Goal: Transaction & Acquisition: Purchase product/service

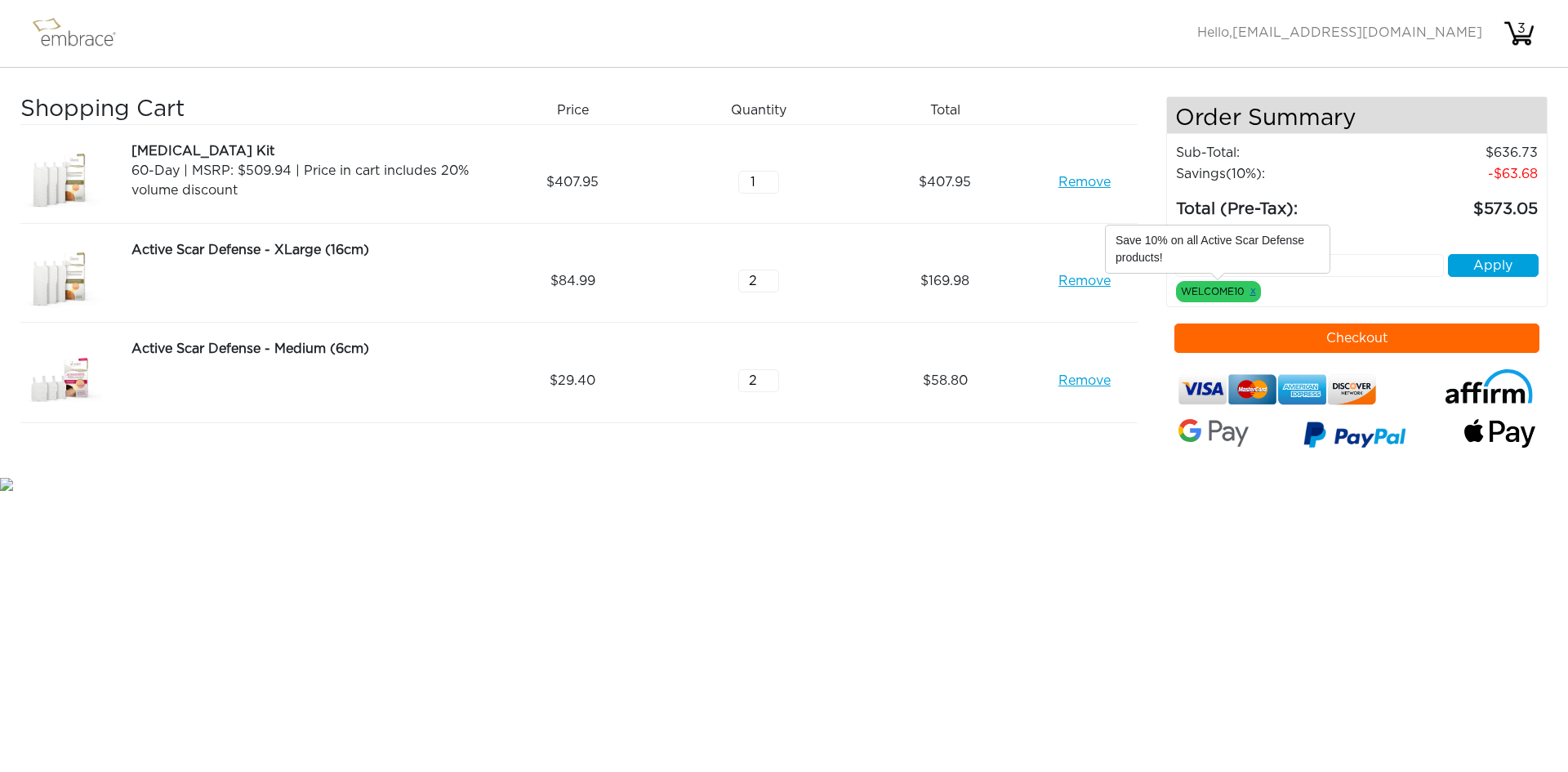
click at [1251, 291] on link "x" at bounding box center [1253, 291] width 6 height 15
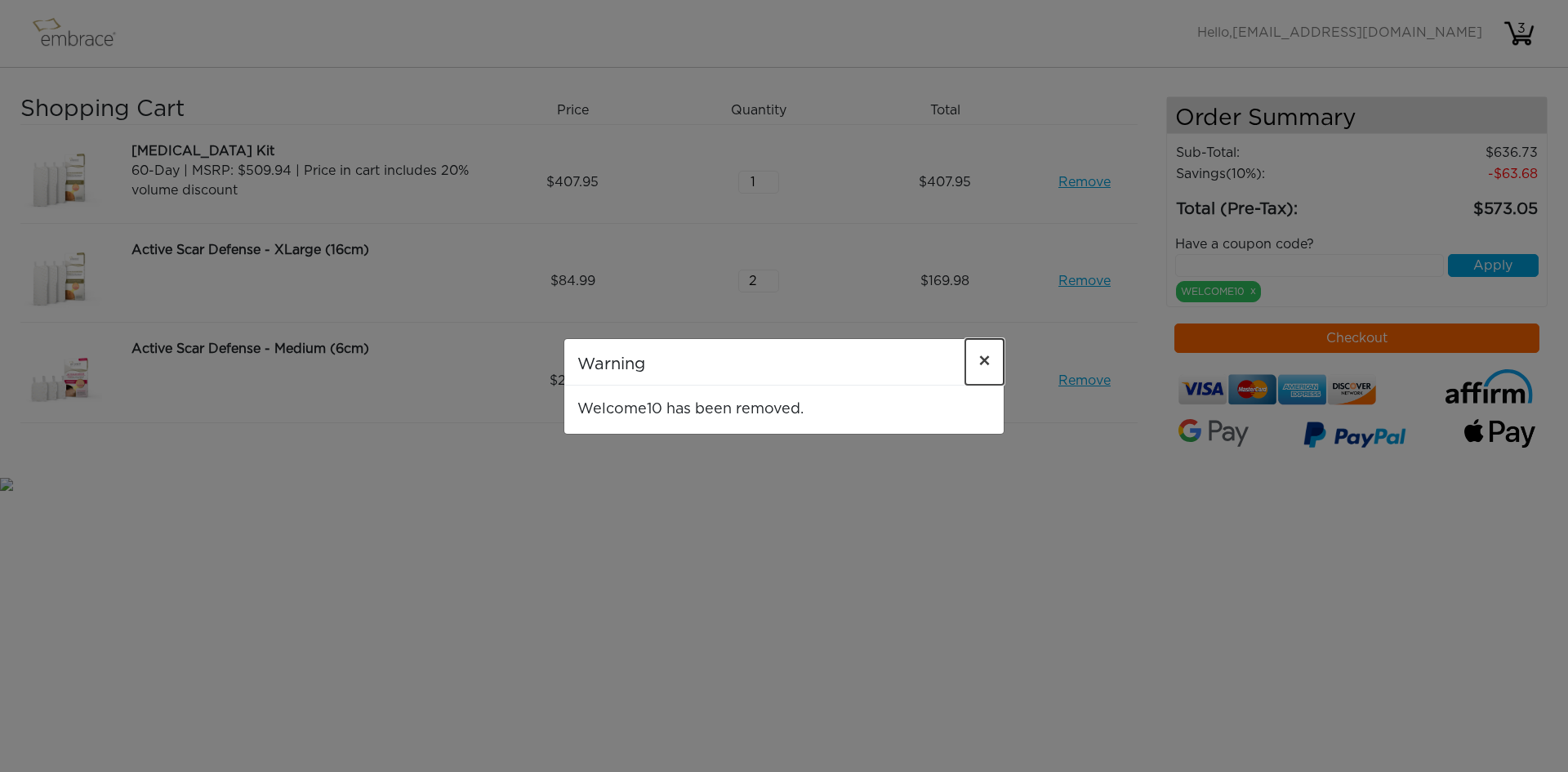
click at [984, 363] on span "×" at bounding box center [984, 362] width 12 height 20
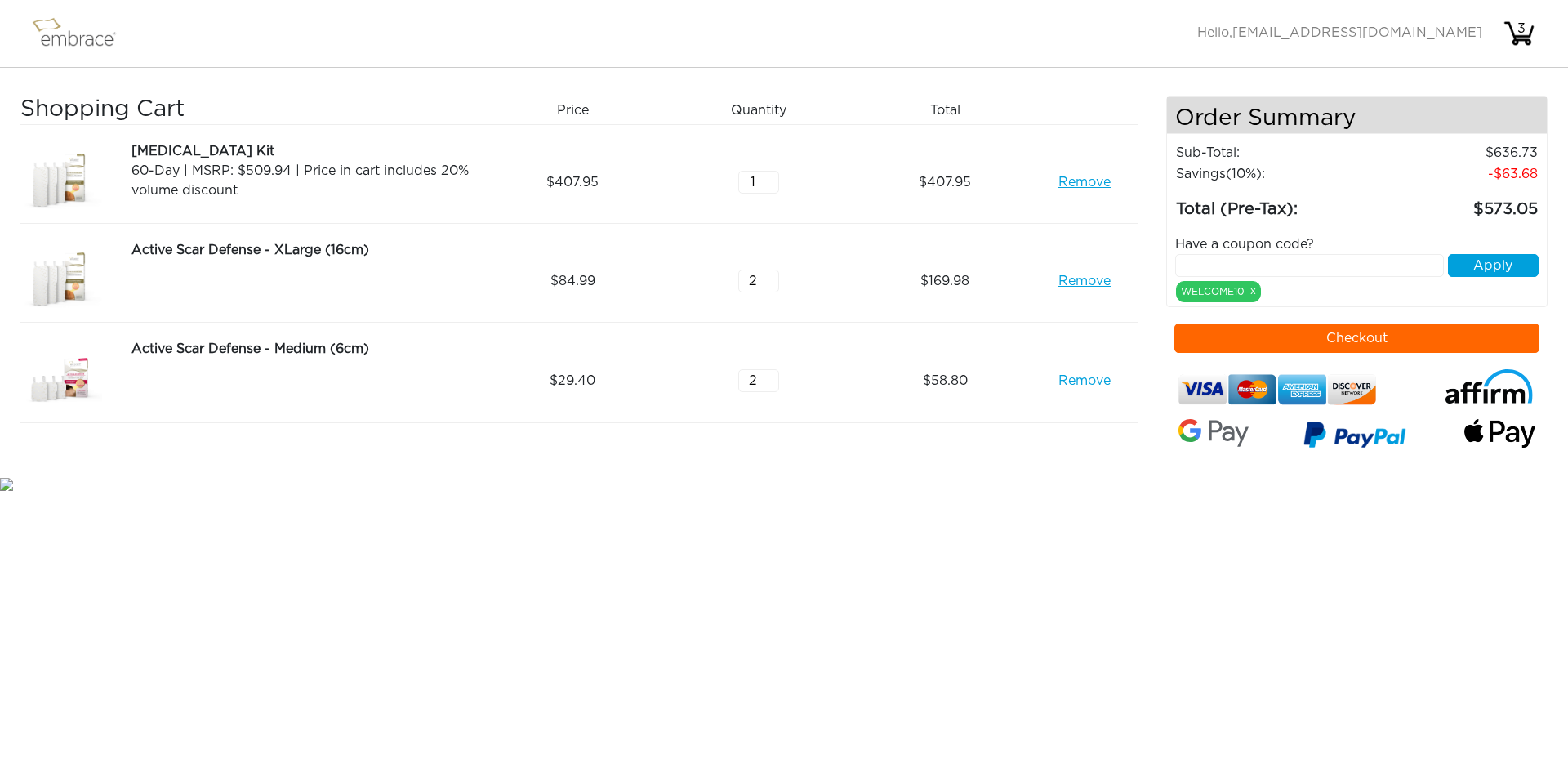
click at [1094, 184] on link "Remove" at bounding box center [1084, 182] width 52 height 20
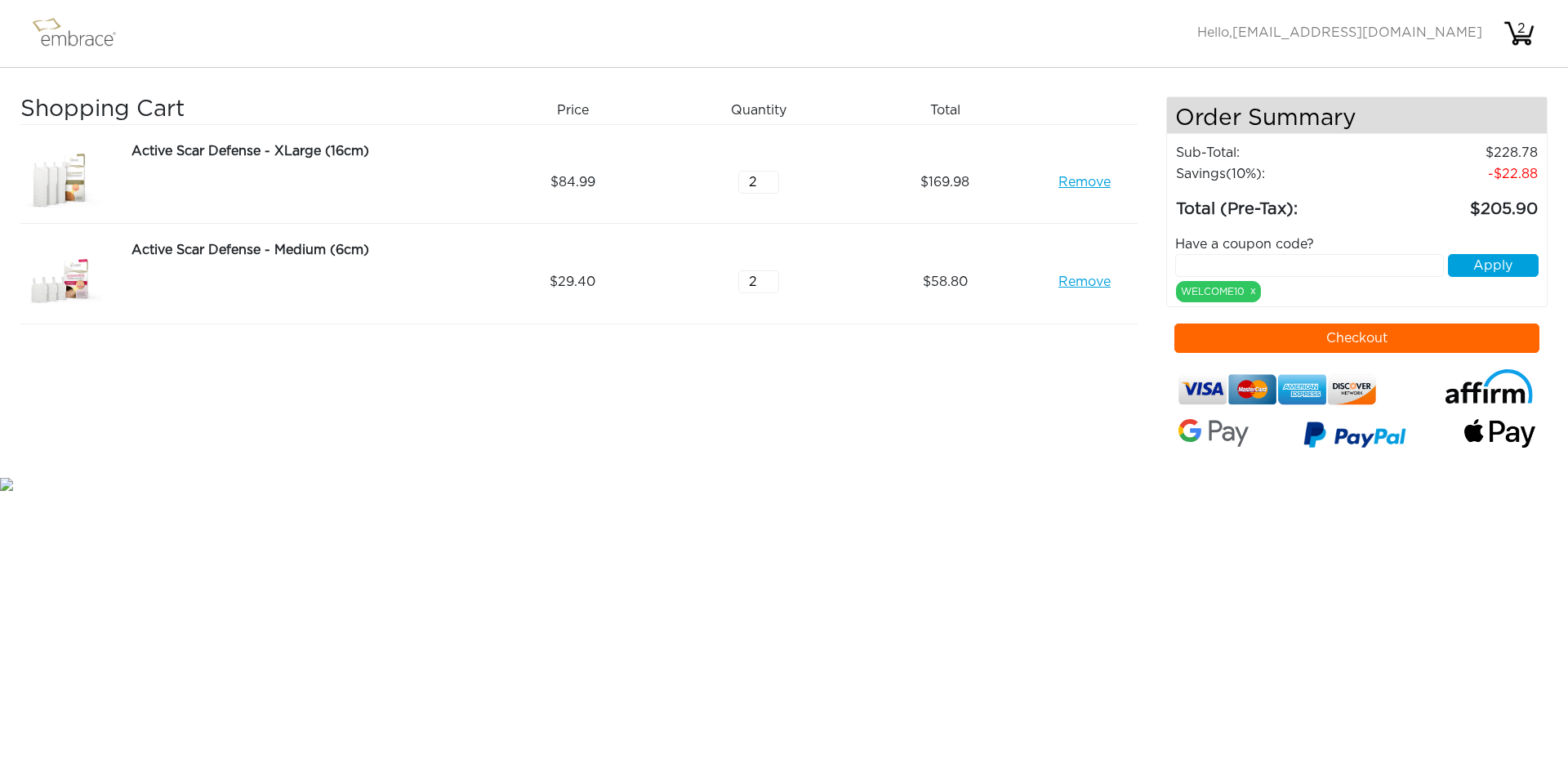
click at [1094, 184] on link "Remove" at bounding box center [1084, 182] width 52 height 20
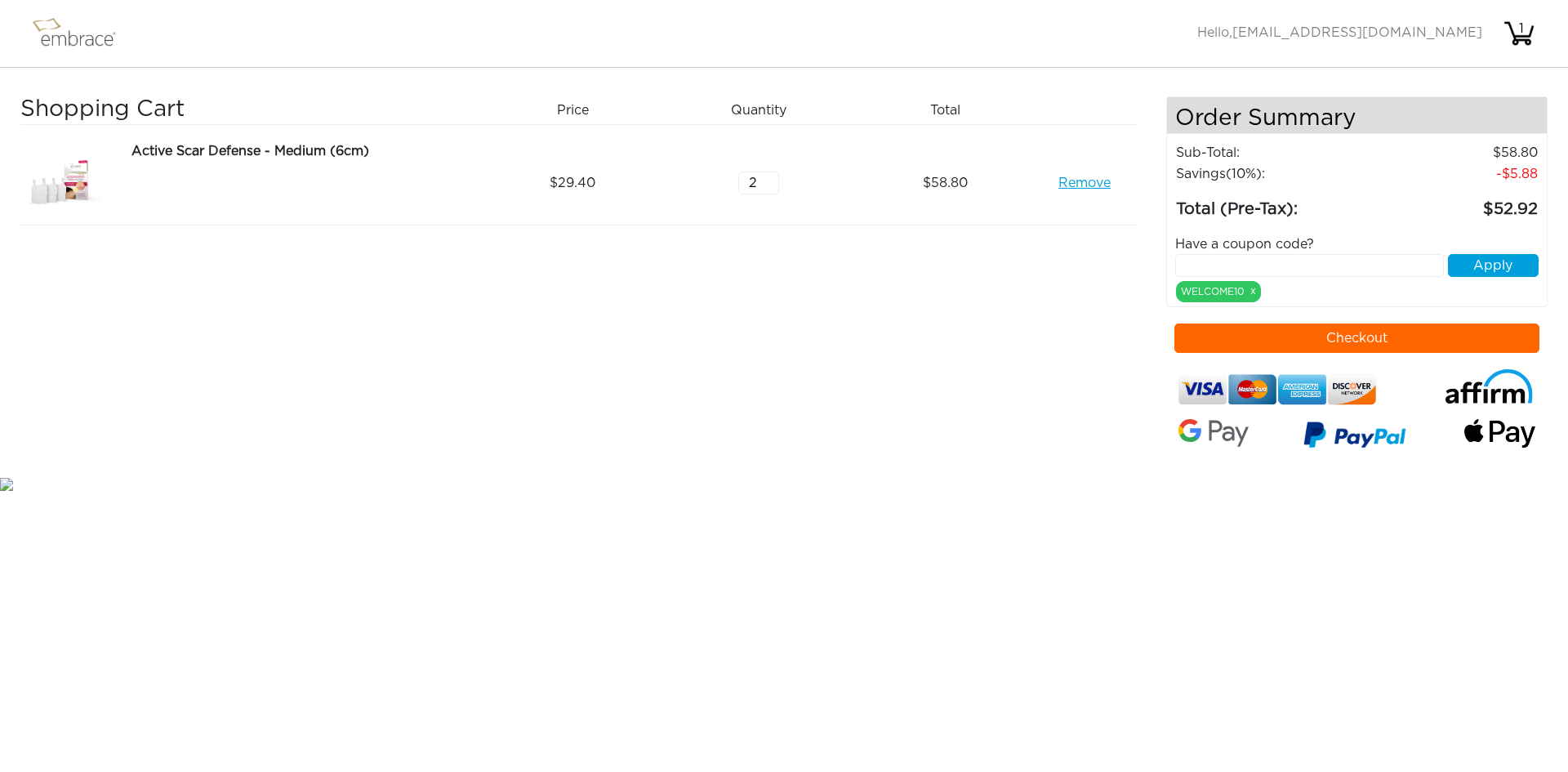
click at [937, 465] on div "Shopping Cart Price Quantity Qty Total Active Scar Defense - Medium (6cm) Remov…" at bounding box center [593, 285] width 1146 height 377
click at [1289, 263] on input "text" at bounding box center [1310, 265] width 269 height 23
type input "/"
type input "DOUBLETHEFUN"
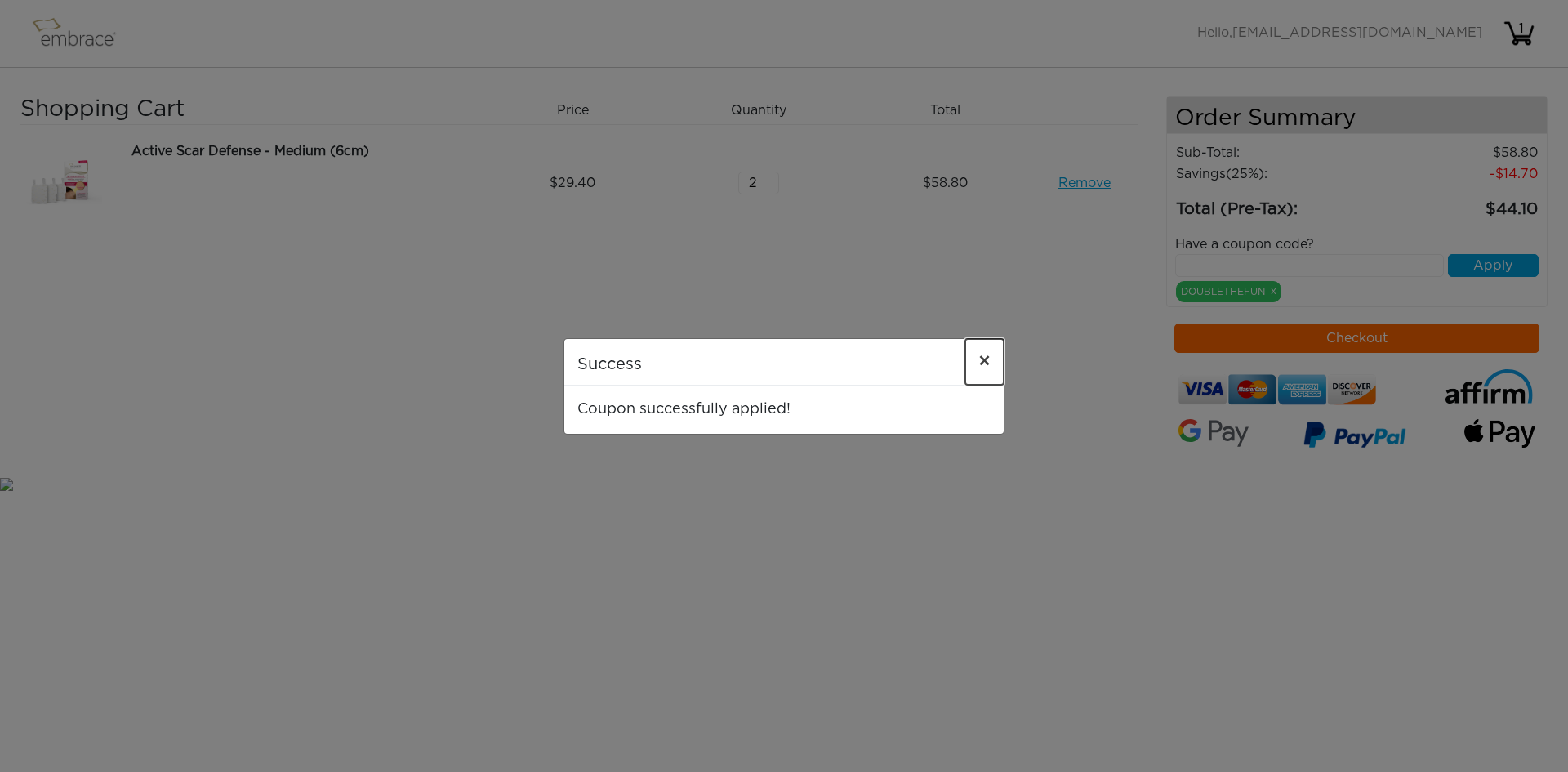
click at [989, 361] on span "×" at bounding box center [984, 362] width 12 height 20
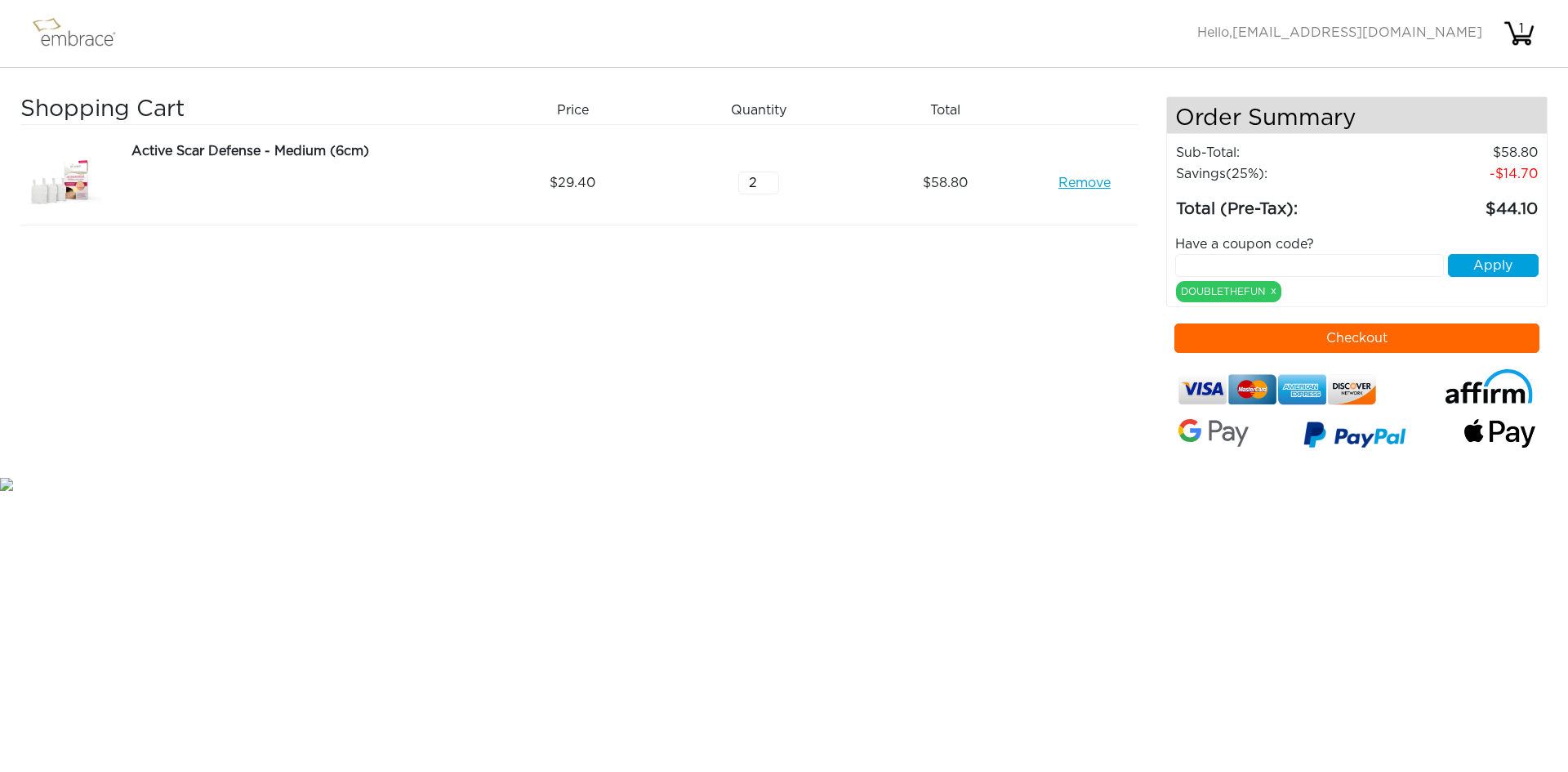
click at [983, 355] on div "Shopping Cart Price Quantity Qty Total Active Scar Defense - Medium (6cm) Remov…" at bounding box center [593, 285] width 1146 height 377
click at [1097, 185] on link "Remove" at bounding box center [1084, 183] width 52 height 20
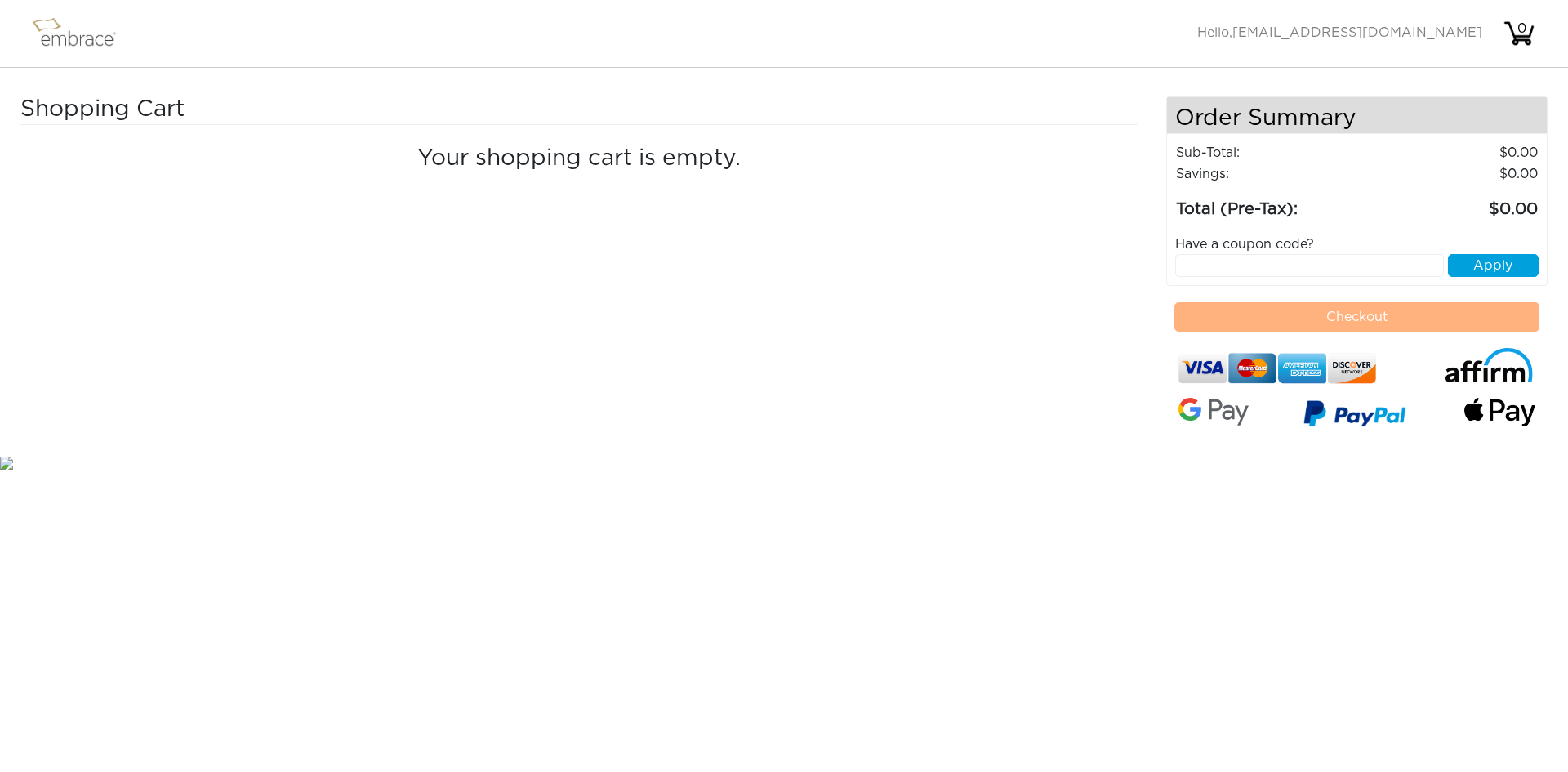
click at [81, 37] on img at bounding box center [82, 33] width 106 height 41
click at [40, 21] on img at bounding box center [82, 33] width 106 height 41
click at [47, 56] on nav "Activate Coupons Hello, rlasrado@neodynebio.com 0" at bounding box center [784, 34] width 1568 height 68
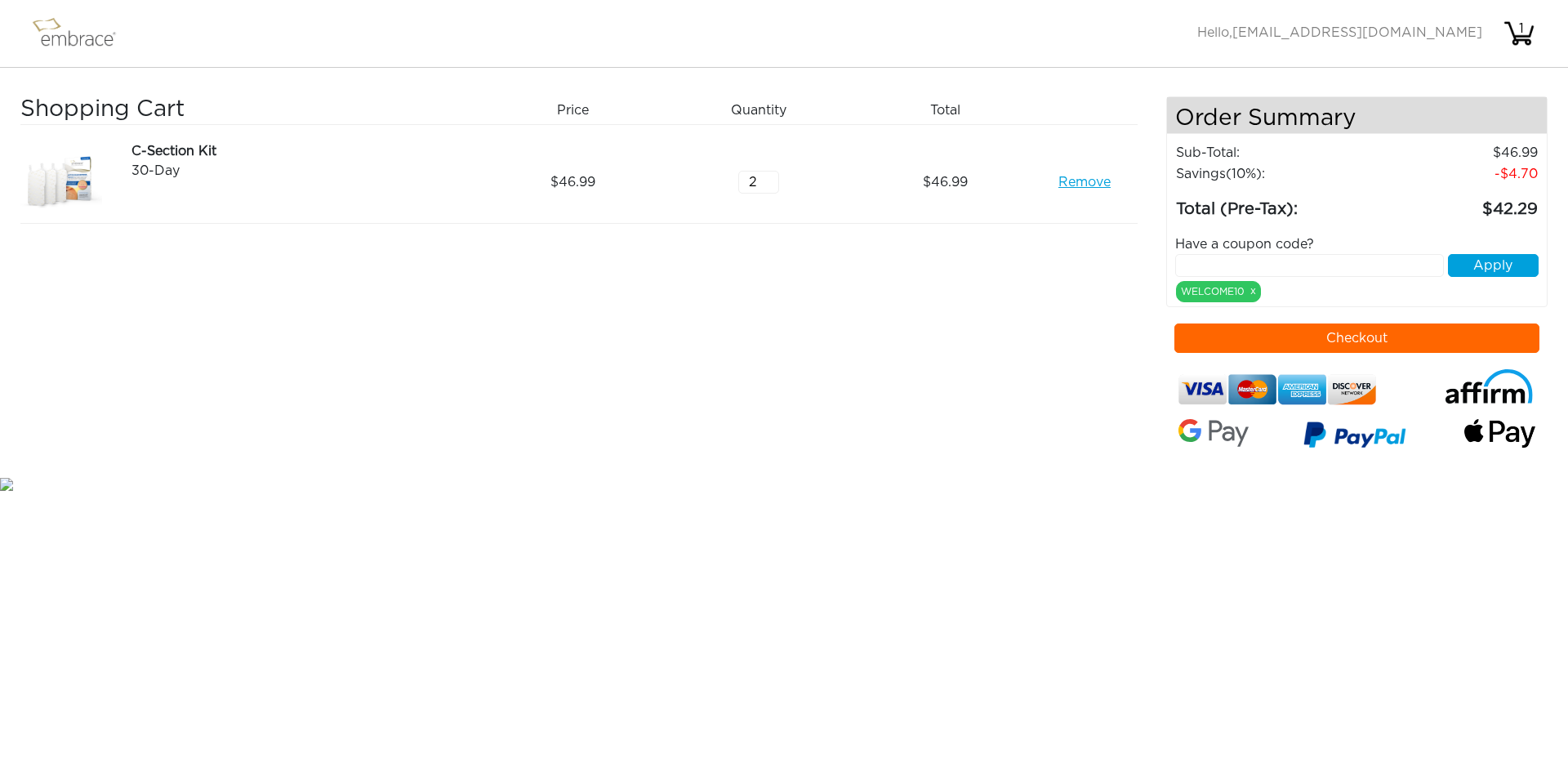
type input "2"
click at [773, 178] on input "2" at bounding box center [758, 182] width 41 height 23
click at [889, 275] on div "Shopping Cart Price Quantity Qty Total C-Section Kit 30-Day Remove 46.99 2 93.98" at bounding box center [593, 285] width 1146 height 377
click at [1242, 269] on input "text" at bounding box center [1310, 265] width 269 height 23
type input "DOUBLETHEFUN"
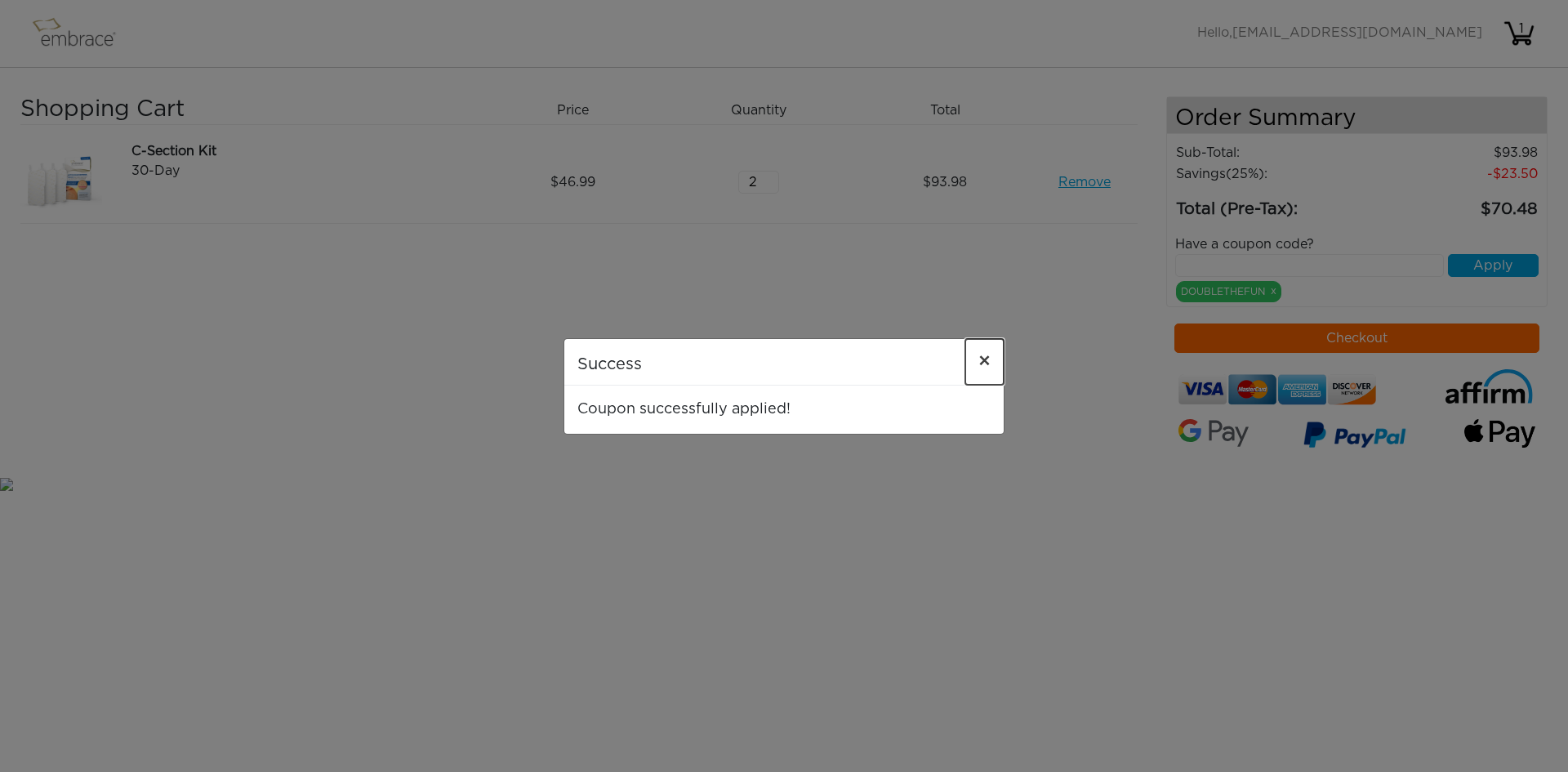
click at [991, 356] on button "×" at bounding box center [984, 361] width 38 height 45
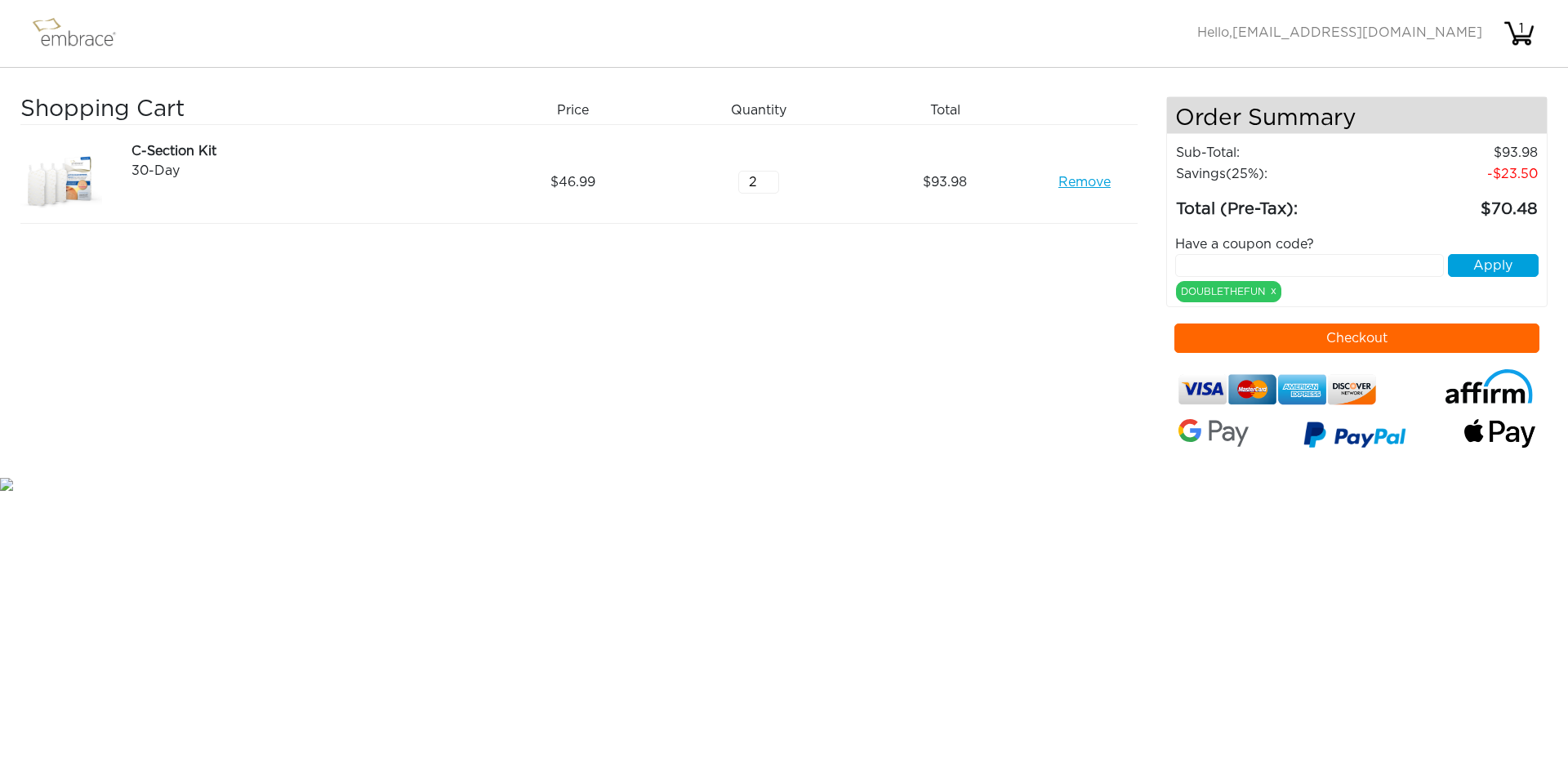
click at [977, 396] on div "Shopping Cart Price Quantity Qty Total C-Section Kit 30-Day Remove 46.99 2 93.98" at bounding box center [593, 285] width 1146 height 377
click at [1082, 183] on link "Remove" at bounding box center [1084, 182] width 52 height 20
click at [1259, 265] on input "text" at bounding box center [1310, 265] width 269 height 23
type input "DOUBLETHEFUN"
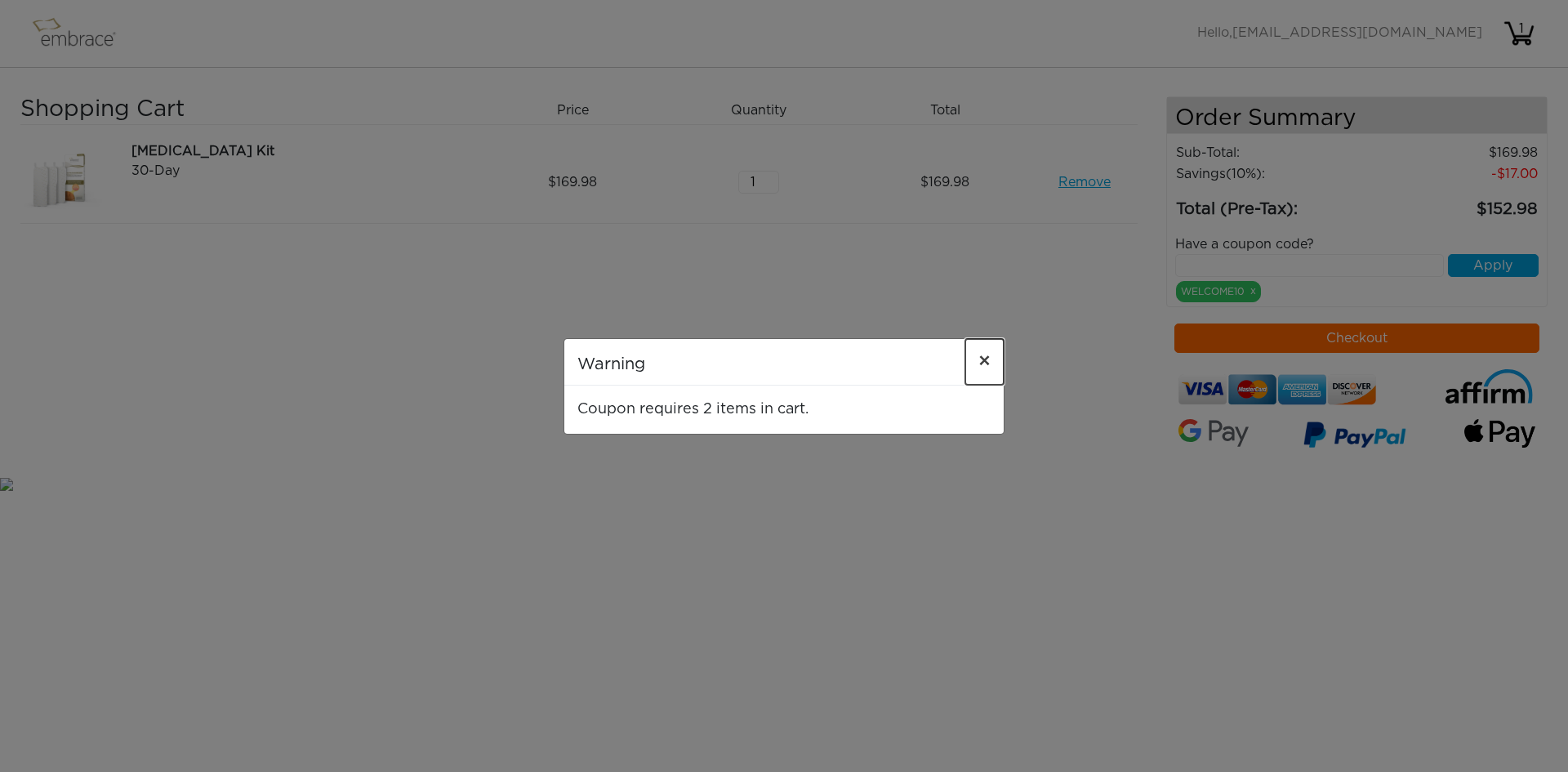
click at [984, 365] on span "×" at bounding box center [984, 362] width 12 height 20
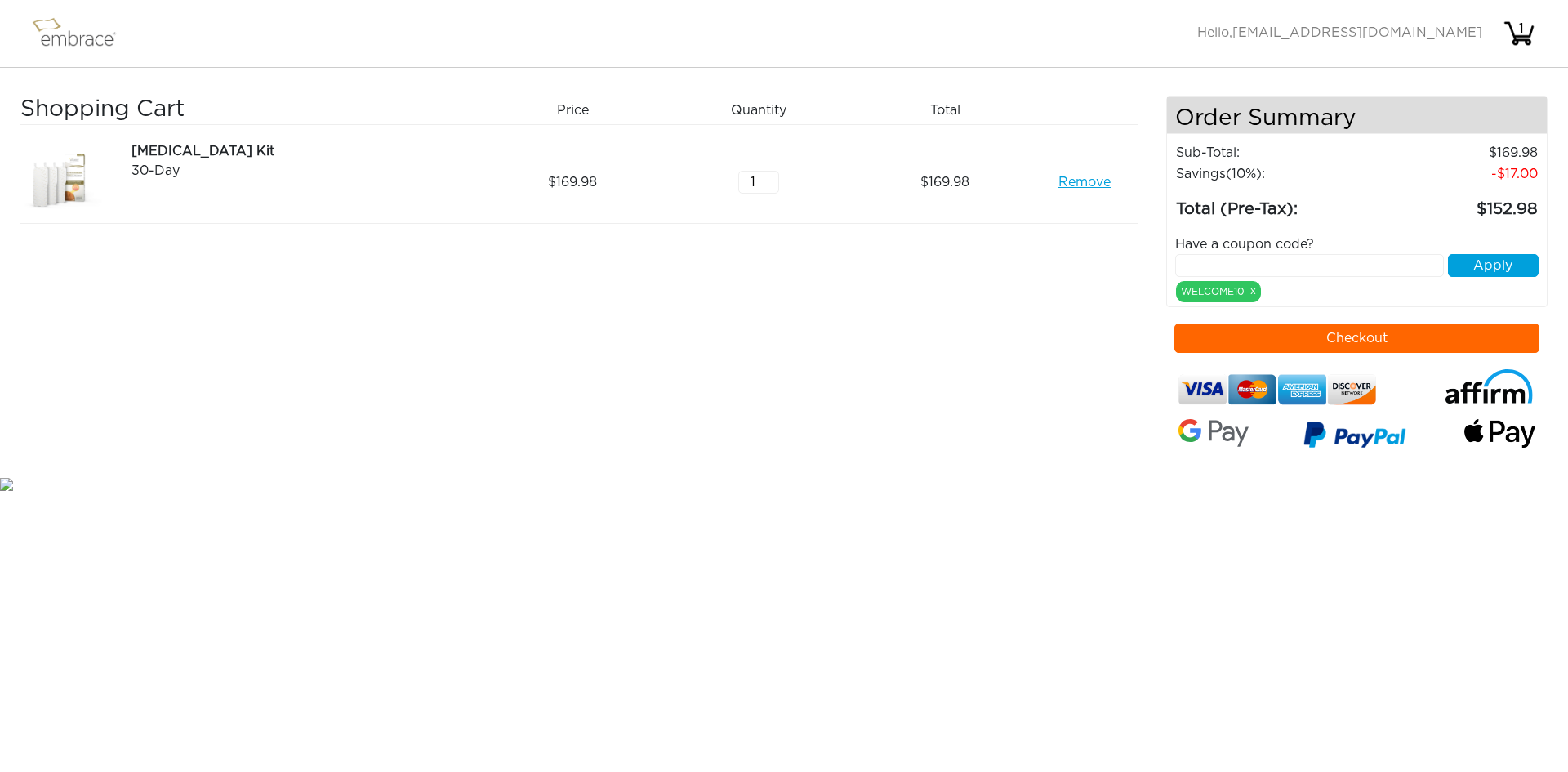
drag, startPoint x: 760, startPoint y: 186, endPoint x: 734, endPoint y: 182, distance: 26.3
click at [734, 182] on div "1" at bounding box center [765, 182] width 186 height 82
type input "2"
click at [1026, 286] on div "Shopping Cart Price Quantity Qty Total Arm Lift Kit 30-Day Remove 169.98 2 339.…" at bounding box center [593, 285] width 1146 height 377
click at [1361, 274] on input "text" at bounding box center [1310, 265] width 269 height 23
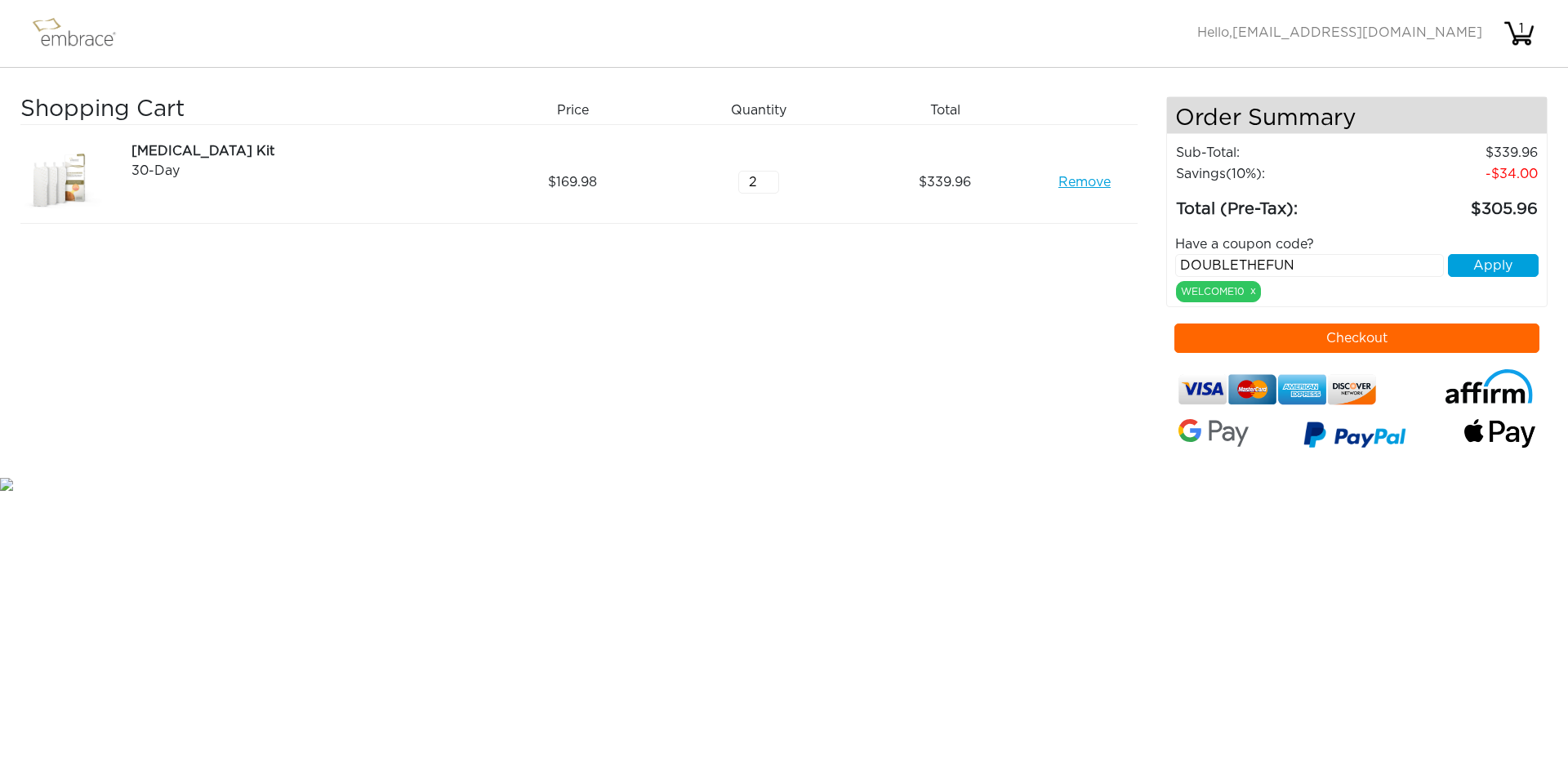
type input "DOUBLETHEFUN"
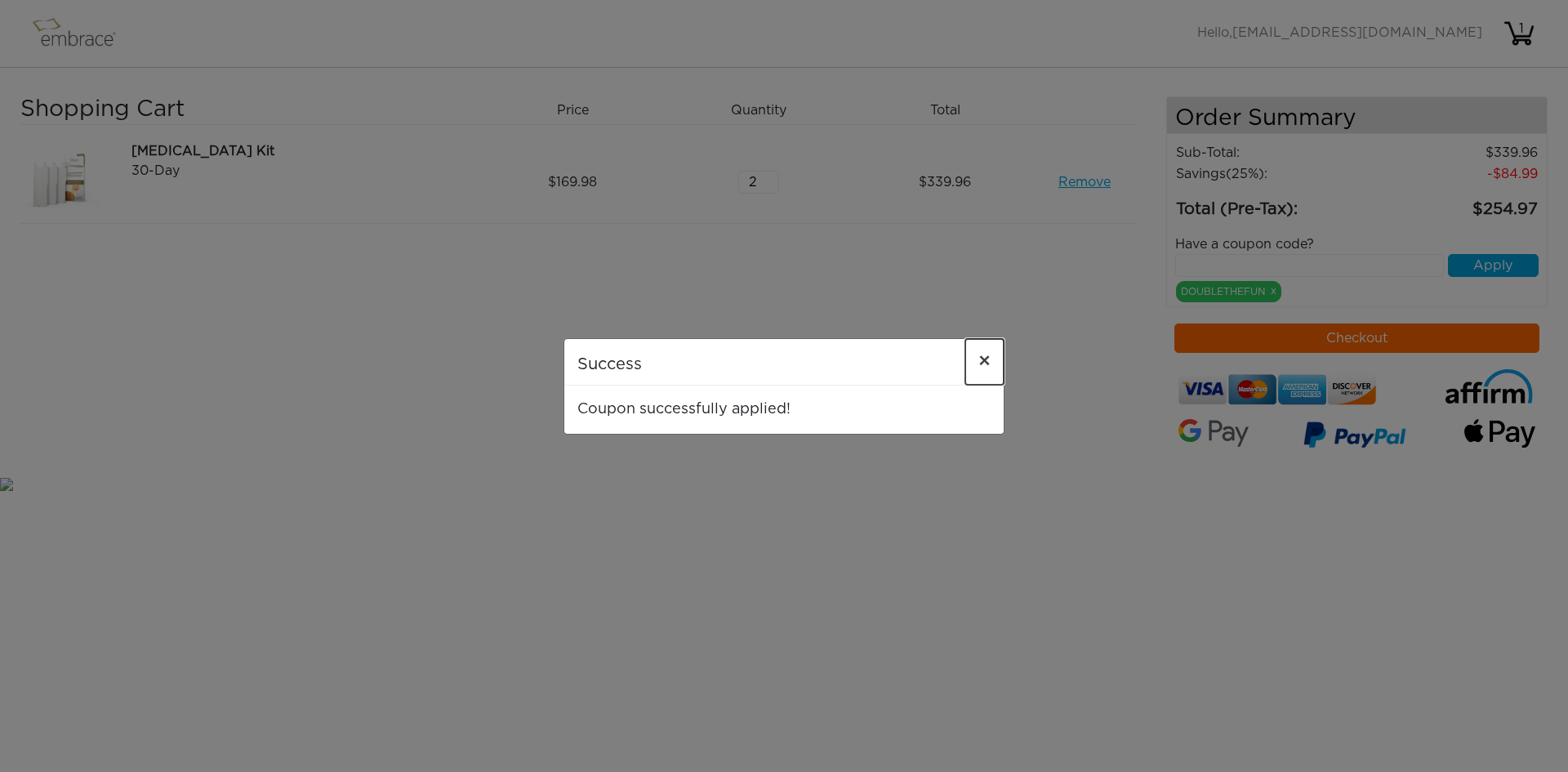
click at [978, 371] on button "×" at bounding box center [984, 361] width 38 height 45
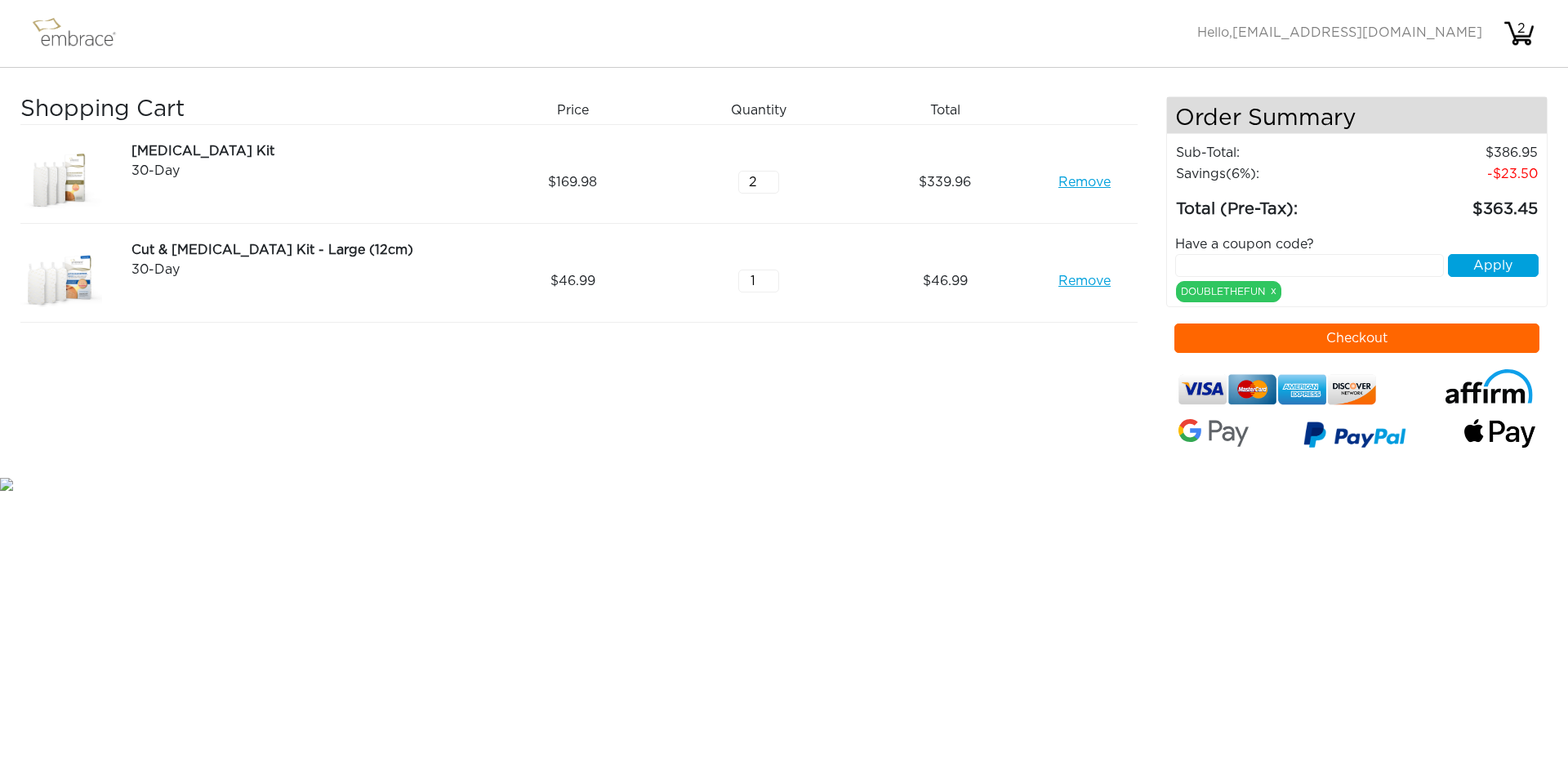
click at [1081, 181] on link "Remove" at bounding box center [1084, 182] width 52 height 20
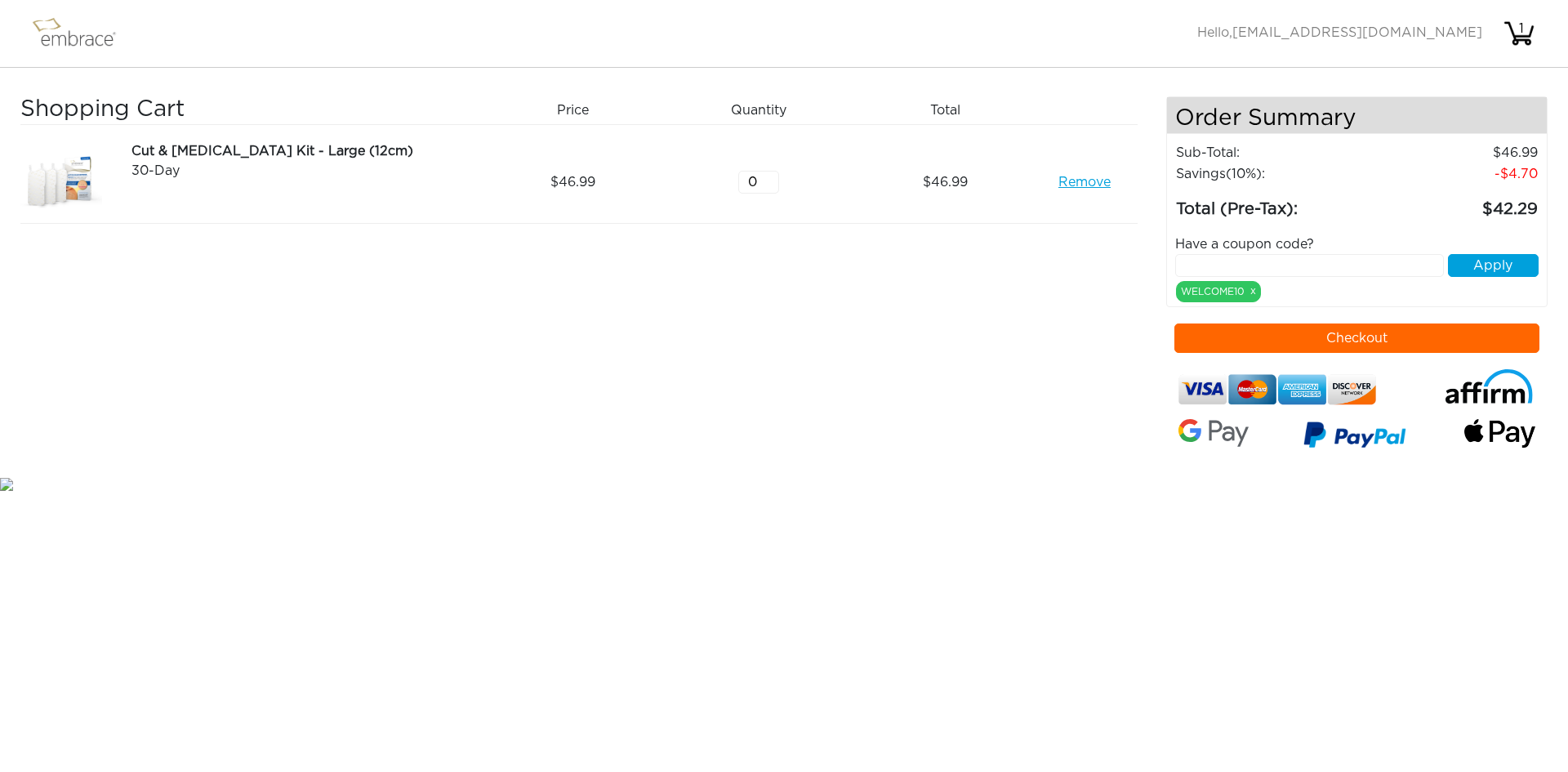
click at [763, 183] on input "0" at bounding box center [758, 182] width 41 height 23
click at [771, 177] on input "1" at bounding box center [758, 182] width 41 height 23
type input "2"
click at [771, 177] on input "2" at bounding box center [758, 182] width 41 height 23
click at [1316, 267] on input "text" at bounding box center [1310, 265] width 269 height 23
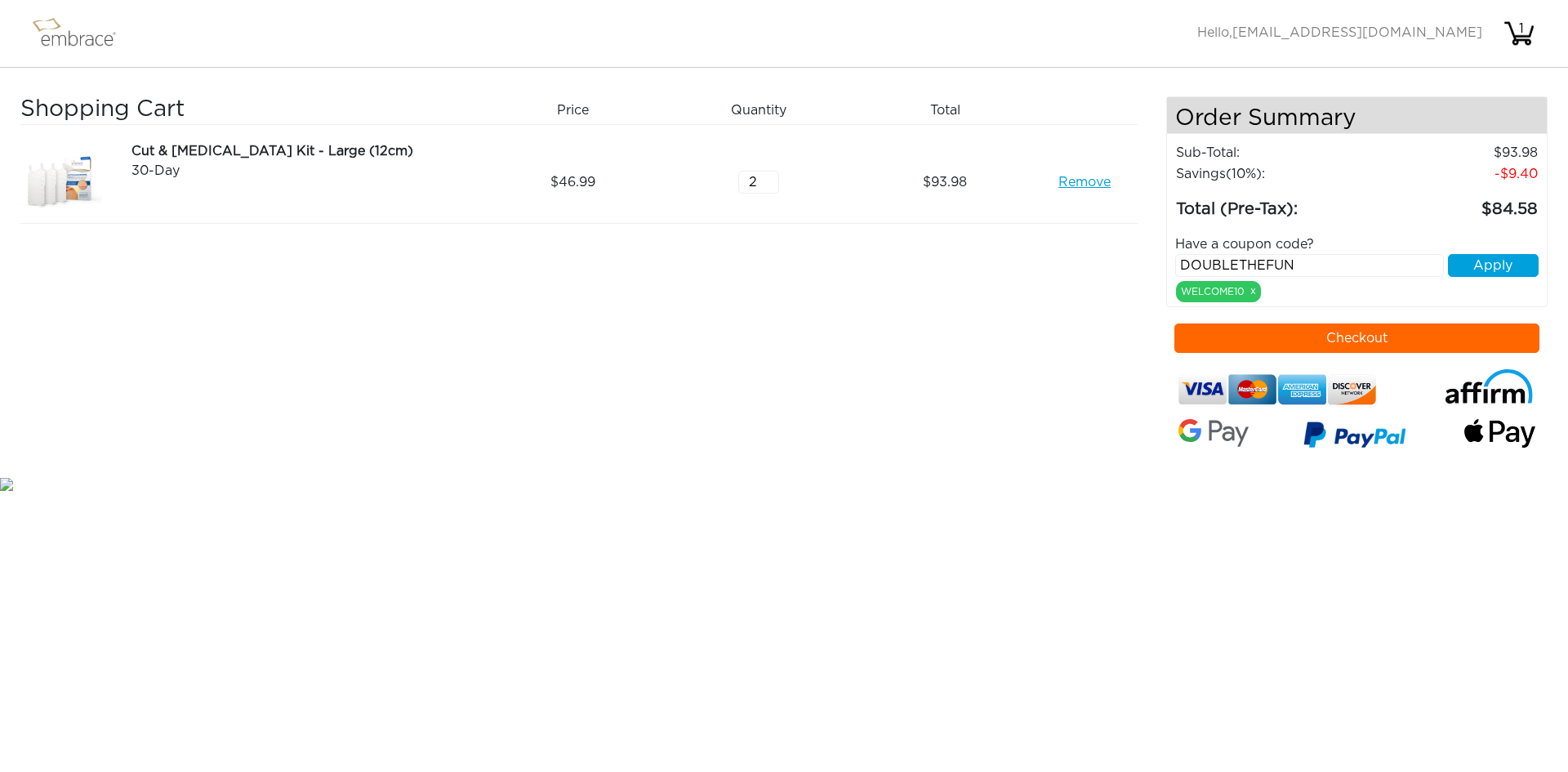
type input "DOUBLETHEFUN"
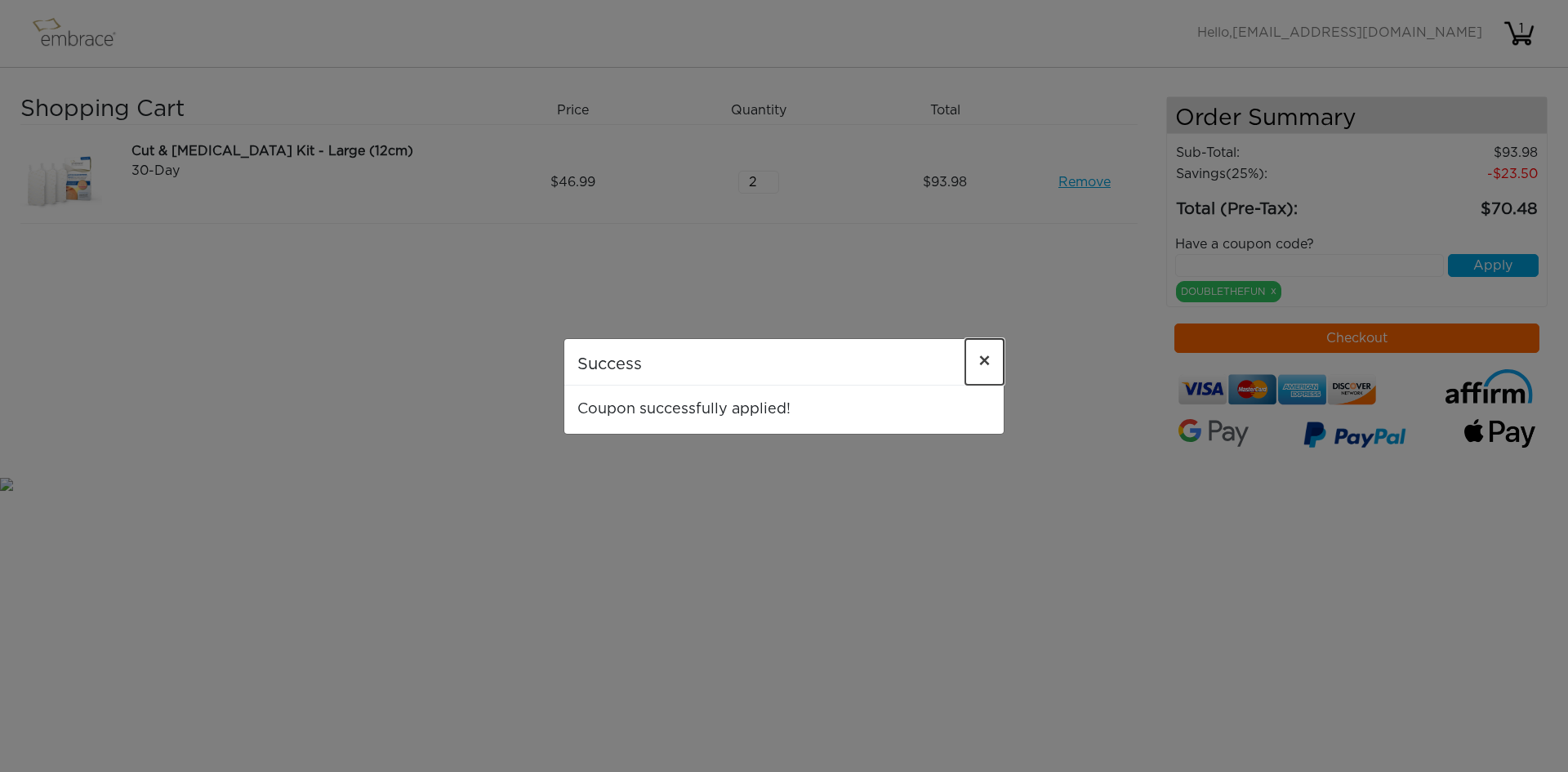
click at [993, 360] on button "×" at bounding box center [984, 361] width 38 height 45
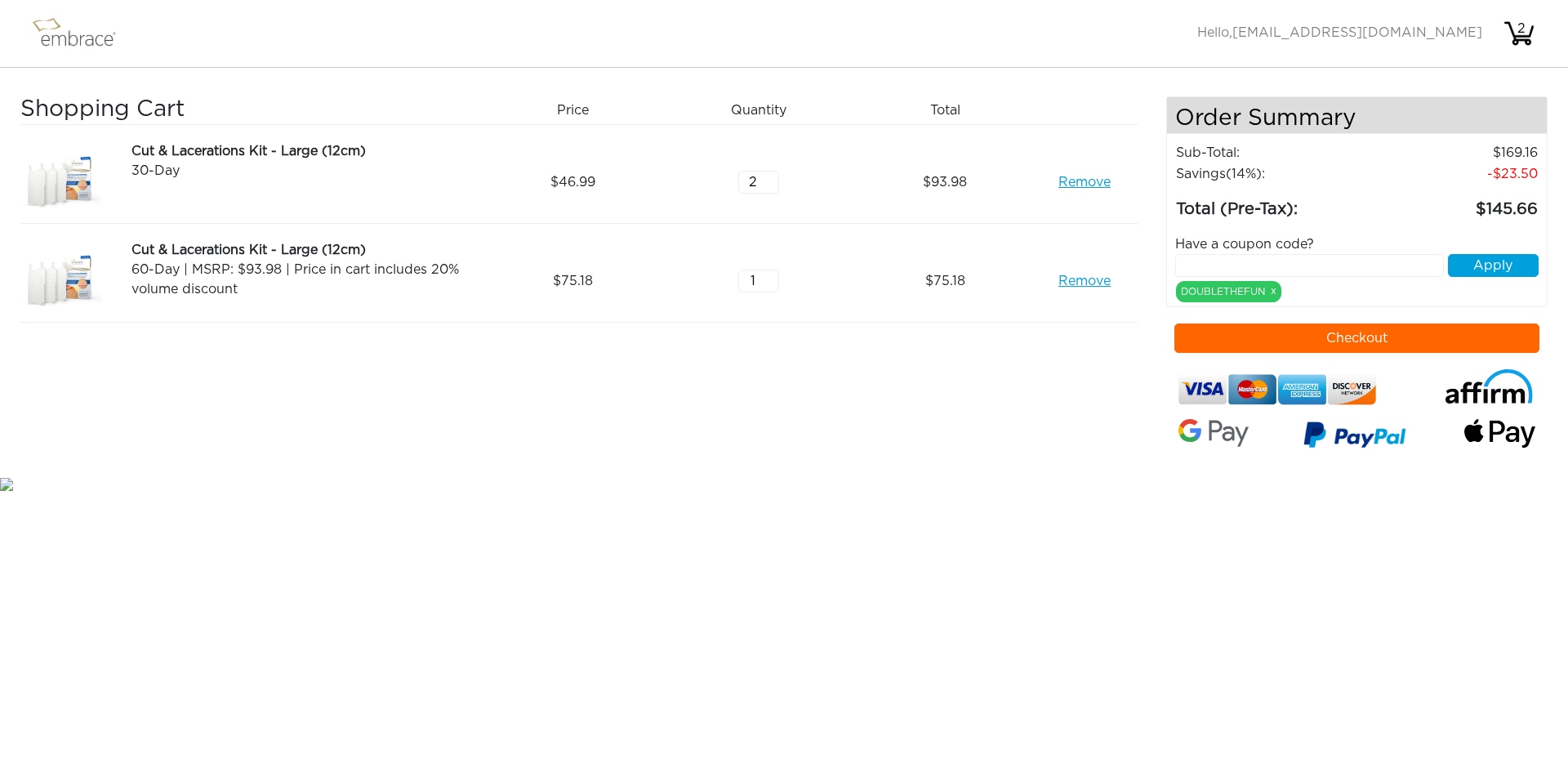
click at [1095, 182] on link "Remove" at bounding box center [1084, 182] width 52 height 20
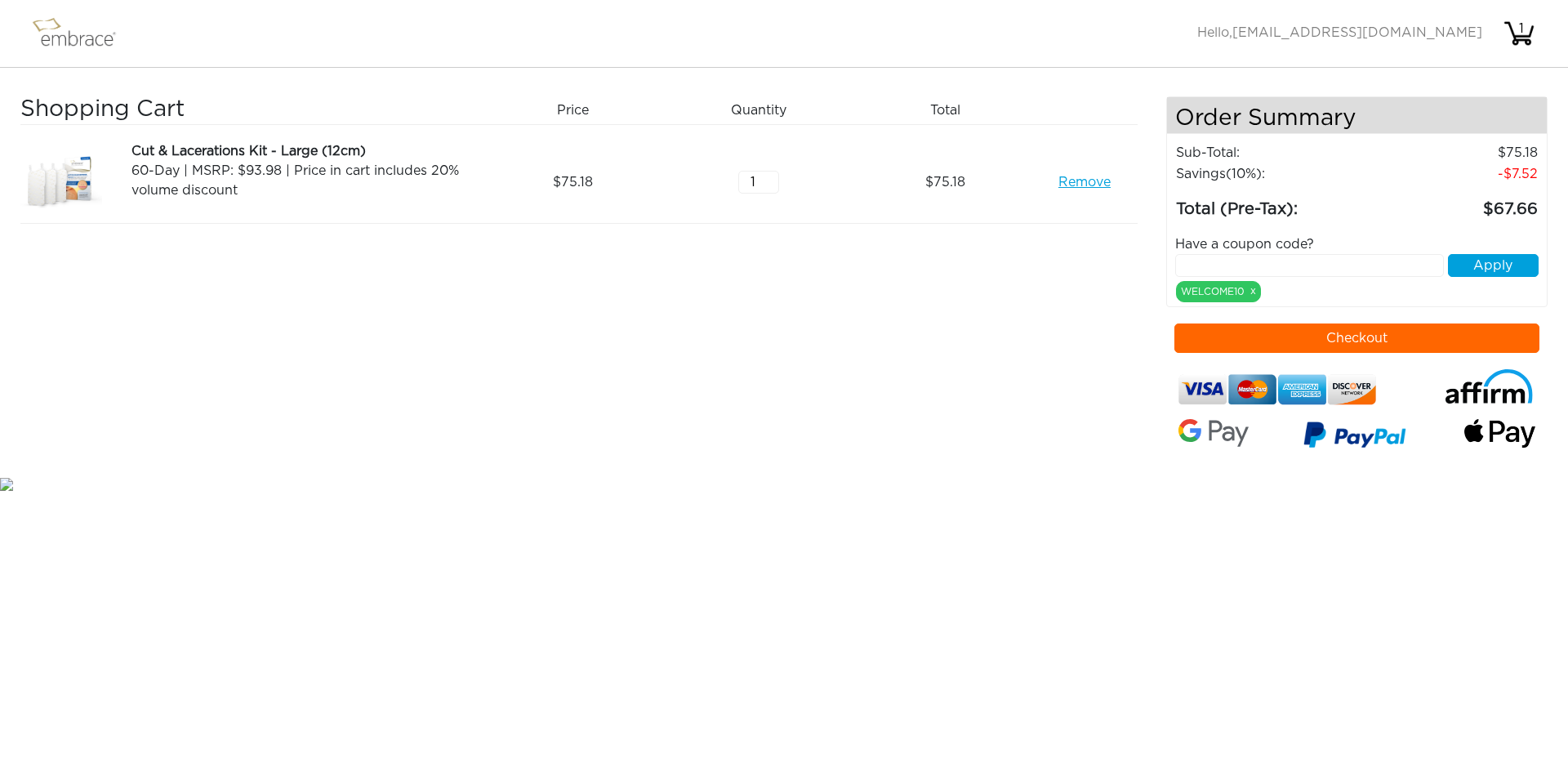
click at [1199, 261] on input "text" at bounding box center [1310, 265] width 269 height 23
type input "DOUBLETHEFUN"
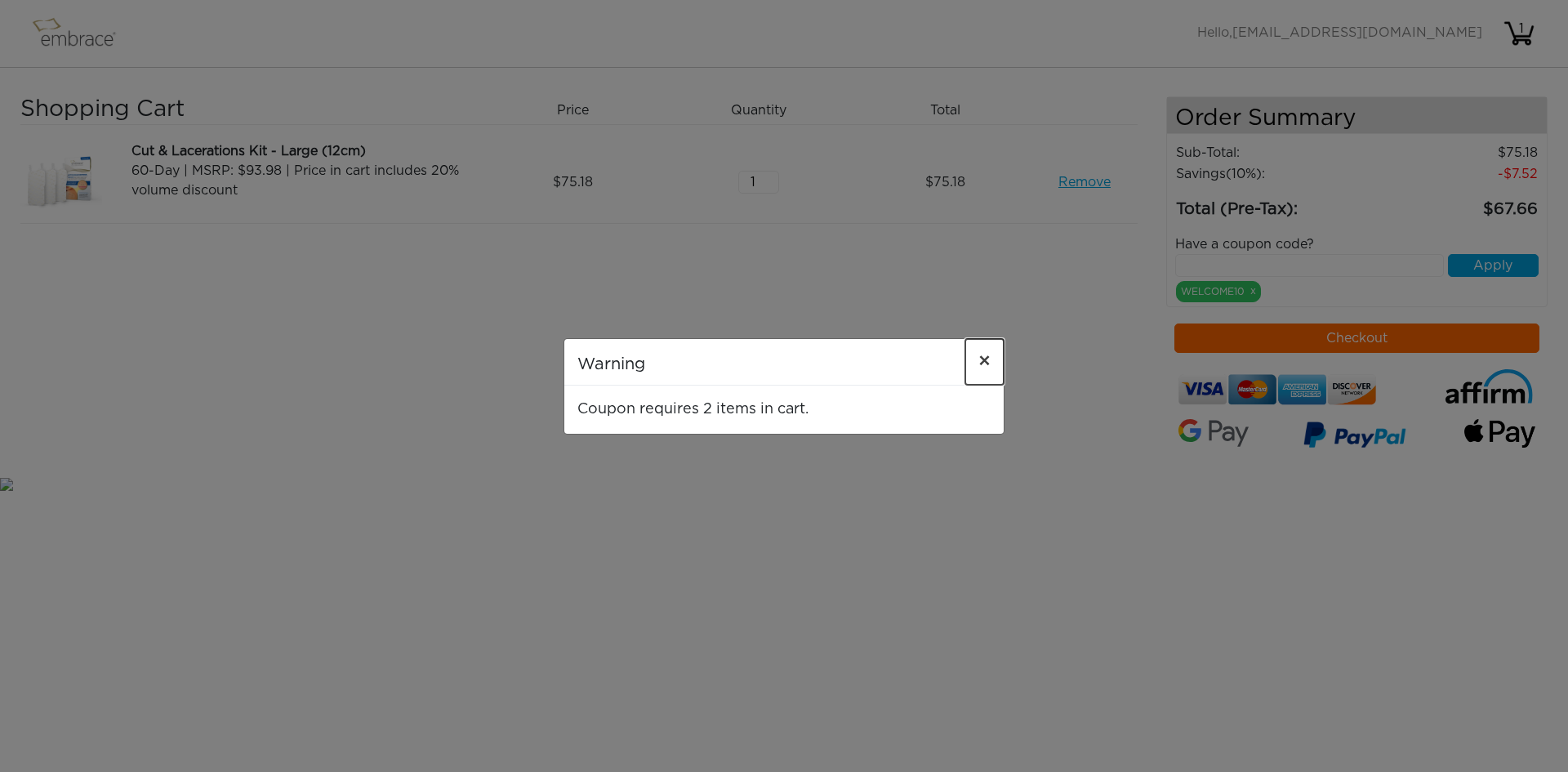
click at [986, 364] on span "×" at bounding box center [984, 362] width 12 height 20
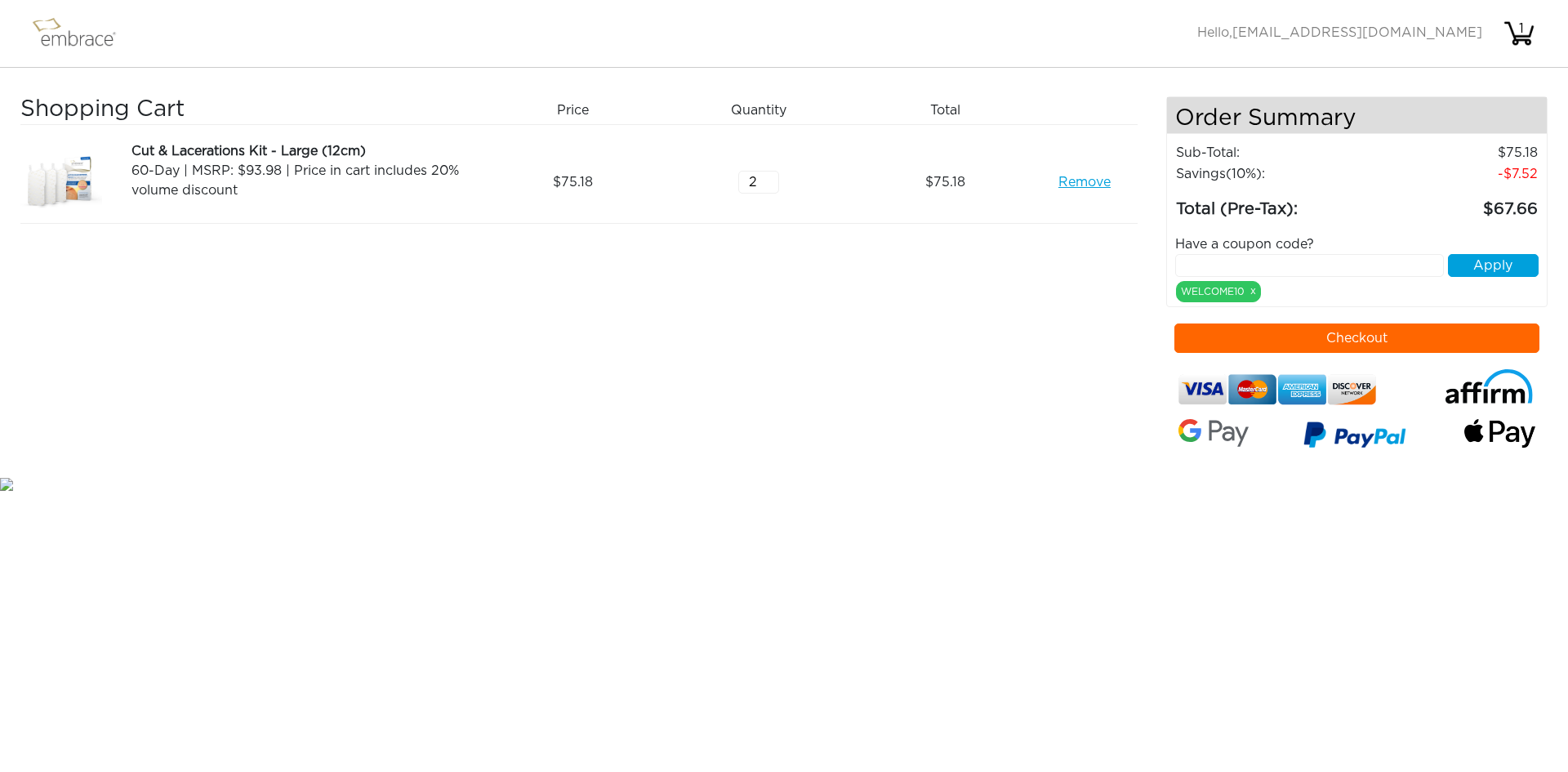
type input "2"
click at [768, 177] on input "2" at bounding box center [758, 182] width 41 height 23
click at [1294, 274] on input "text" at bounding box center [1310, 265] width 269 height 23
type input "DOUBLETHEFUN"
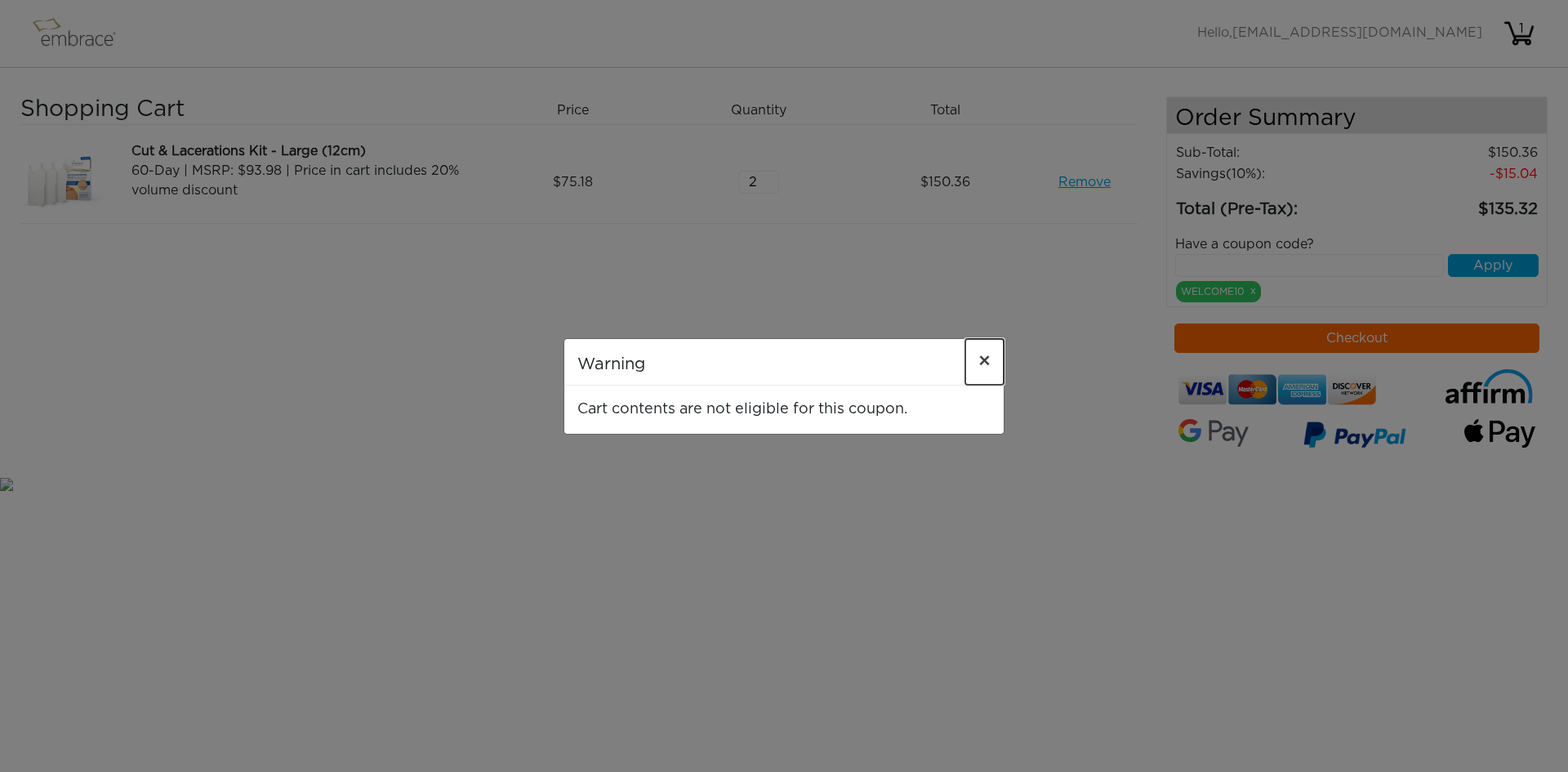
click at [981, 355] on span "×" at bounding box center [984, 362] width 12 height 20
